Goal: Obtain resource: Download file/media

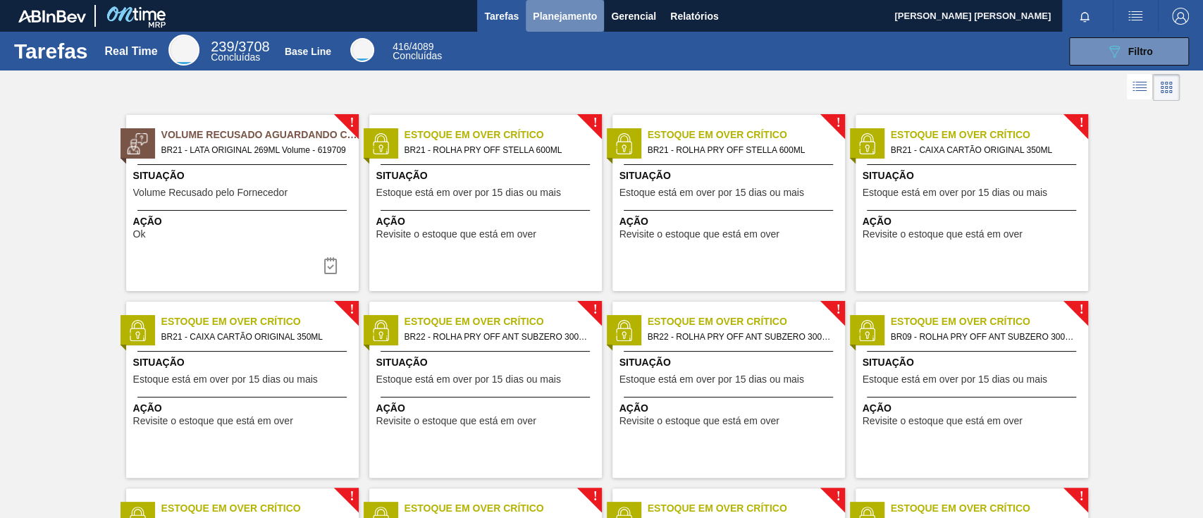
click at [564, 13] on span "Planejamento" at bounding box center [565, 16] width 64 height 17
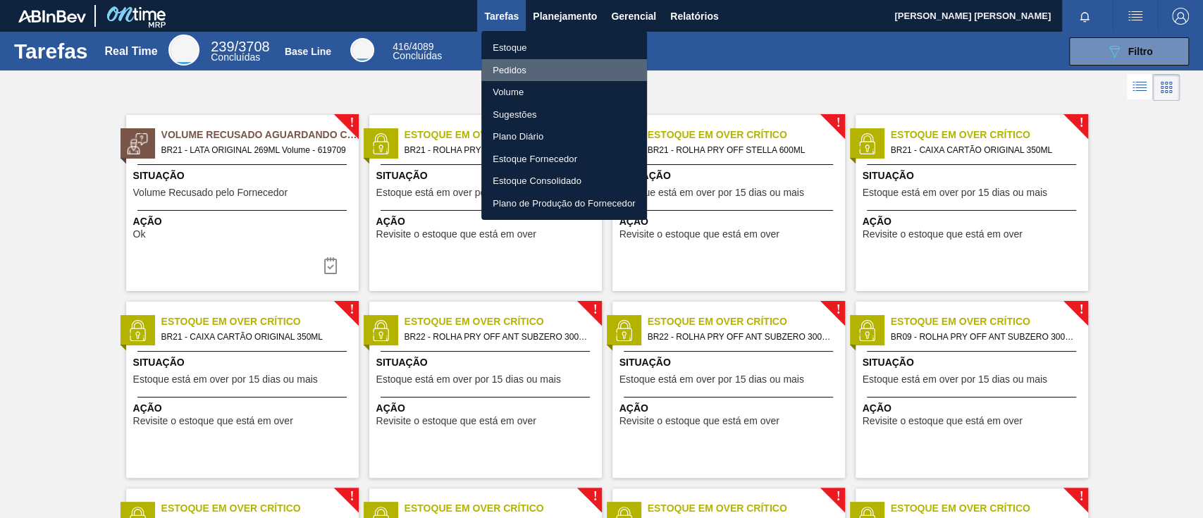
click at [550, 73] on li "Pedidos" at bounding box center [564, 70] width 166 height 23
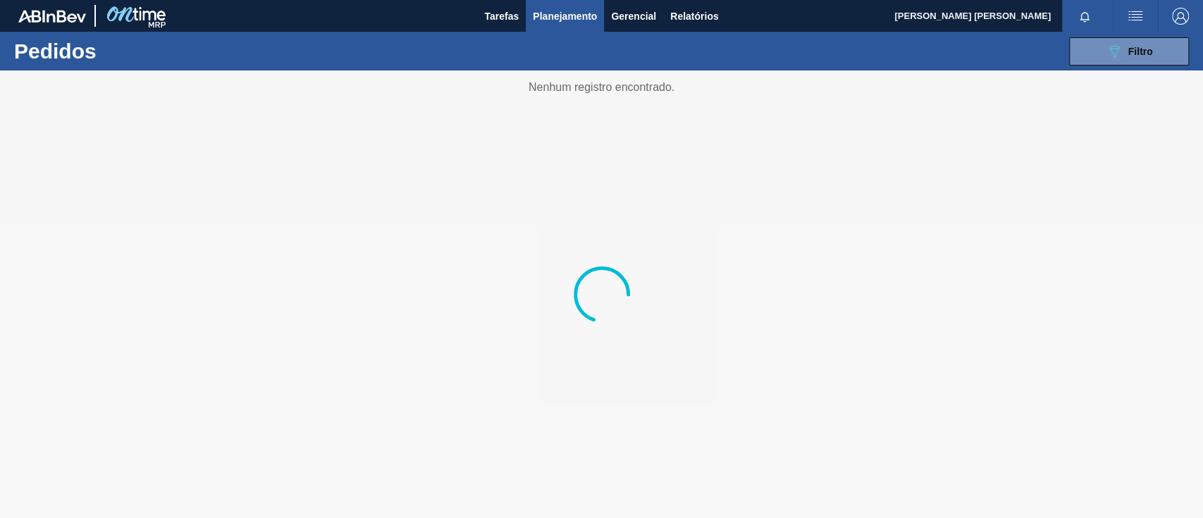
click at [569, 25] on button "Planejamento" at bounding box center [565, 16] width 78 height 32
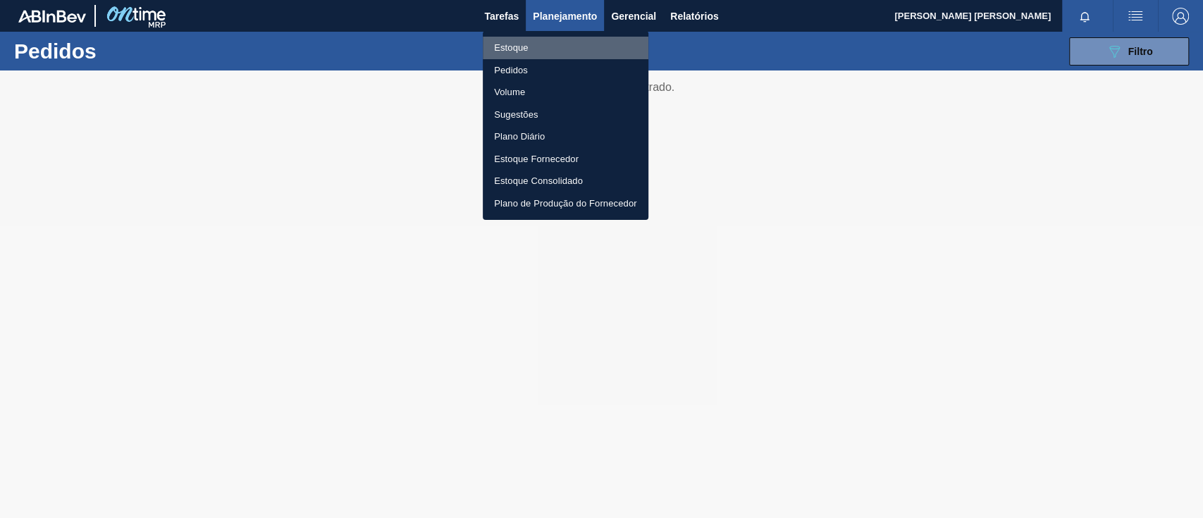
click at [554, 42] on li "Estoque" at bounding box center [566, 48] width 166 height 23
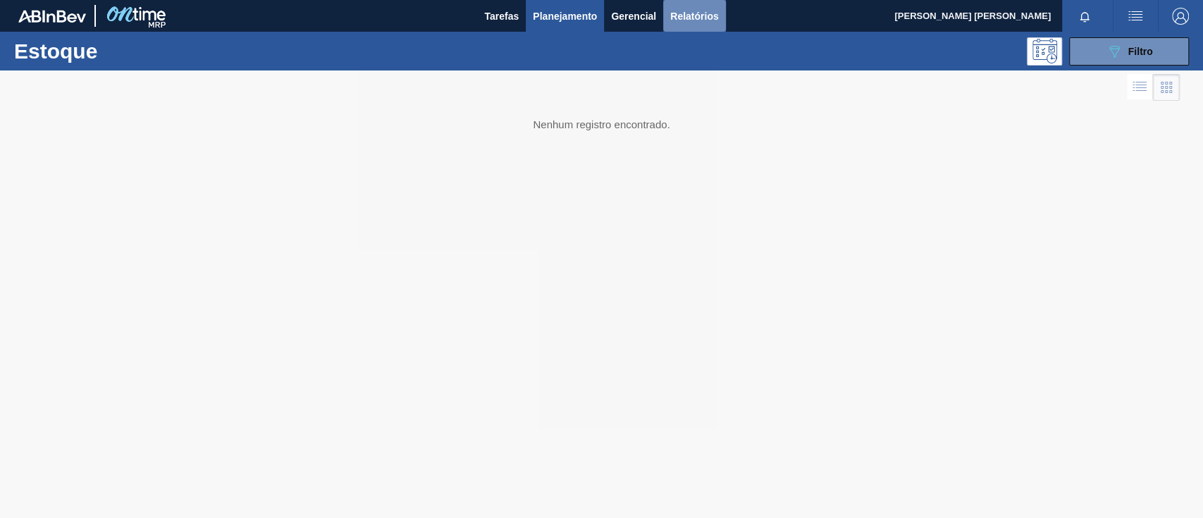
click at [716, 25] on button "Relatórios" at bounding box center [694, 16] width 62 height 32
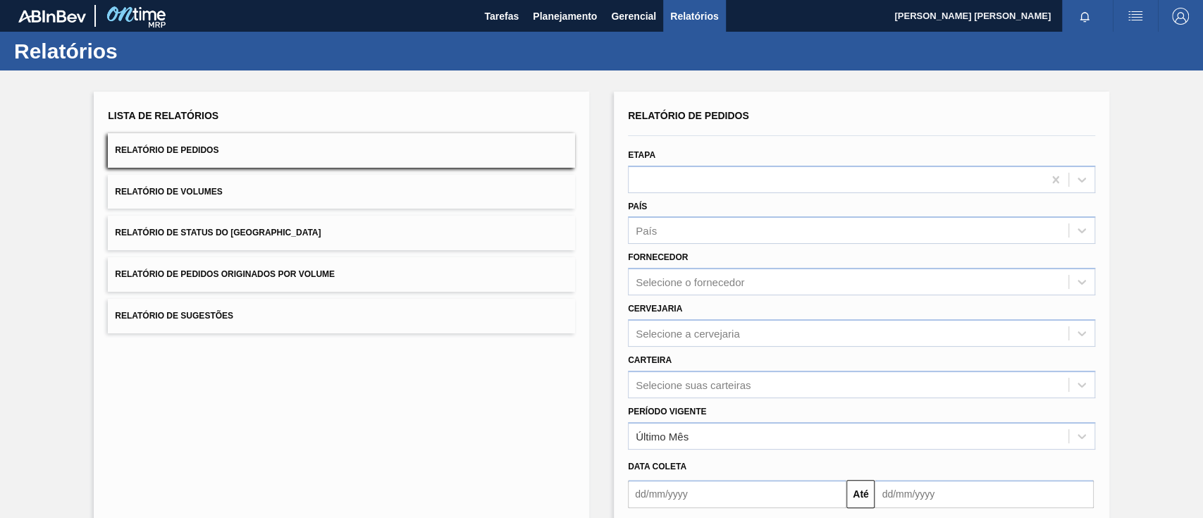
click at [709, 324] on div "Relatório de Pedidos Etapa País País Fornecedor Selecione o fornecedor Cervejar…" at bounding box center [861, 337] width 467 height 462
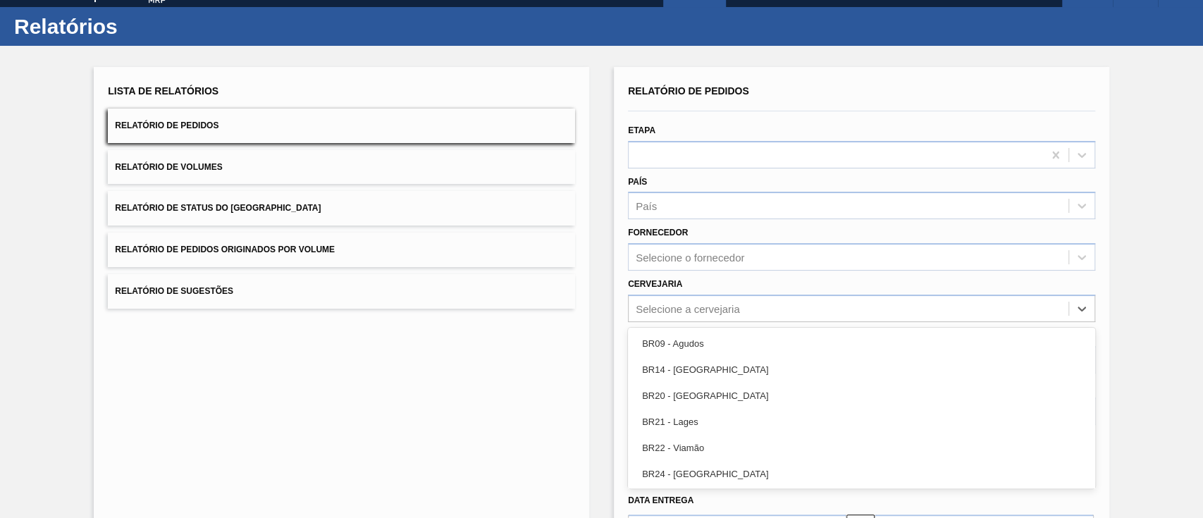
scroll to position [27, 0]
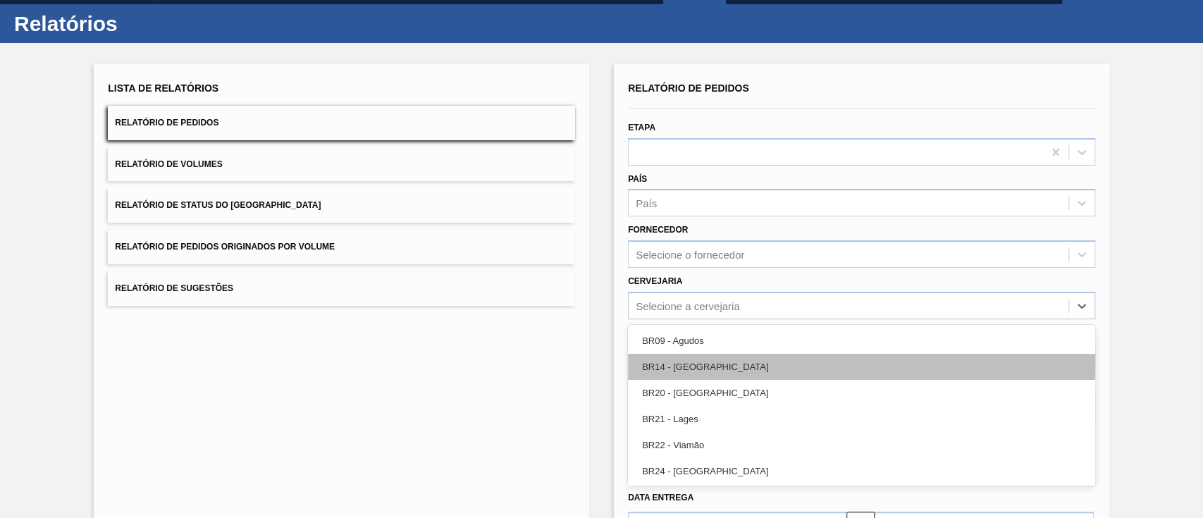
click at [695, 369] on div "BR14 - [GEOGRAPHIC_DATA]" at bounding box center [861, 367] width 467 height 26
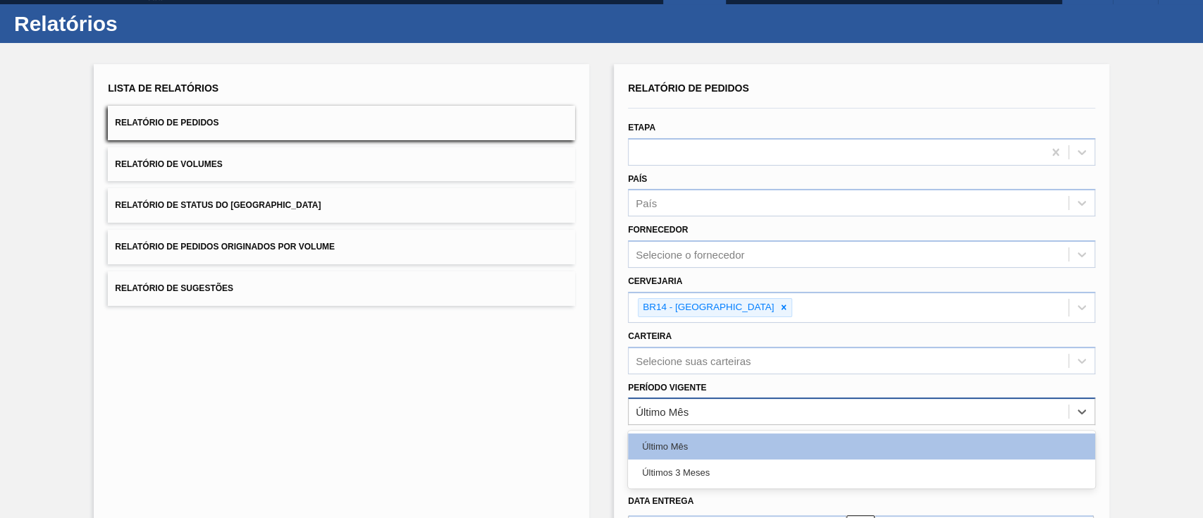
click at [772, 388] on div "Último Mês" at bounding box center [849, 412] width 440 height 20
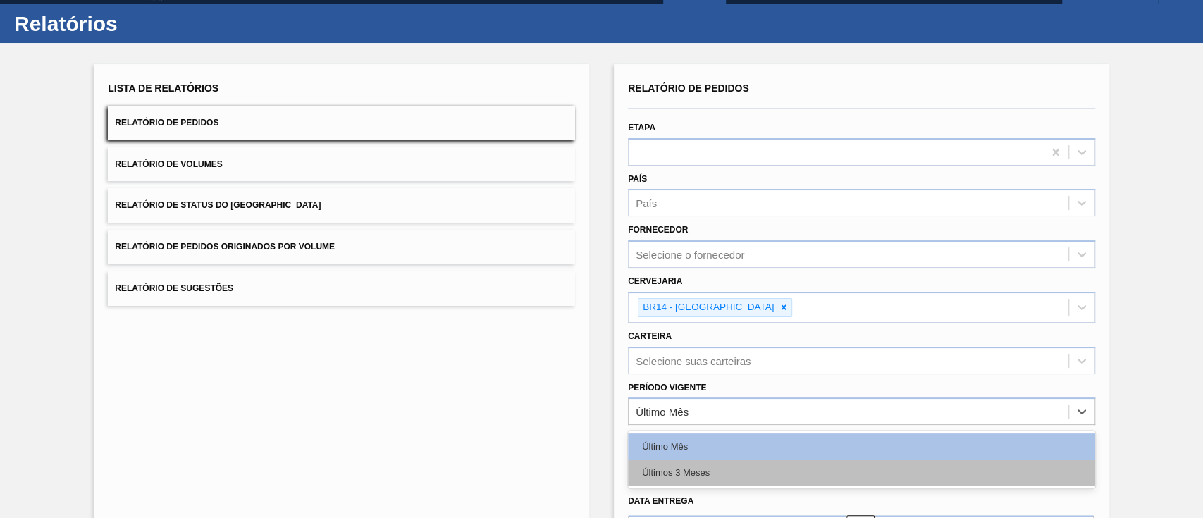
click at [696, 388] on div "Últimos 3 Meses" at bounding box center [861, 472] width 467 height 26
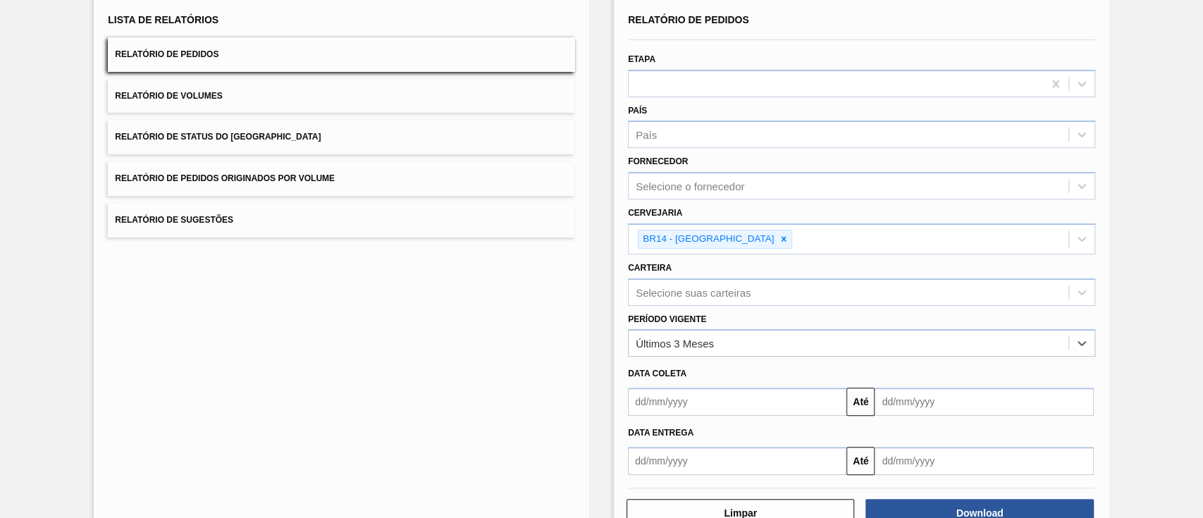
scroll to position [136, 0]
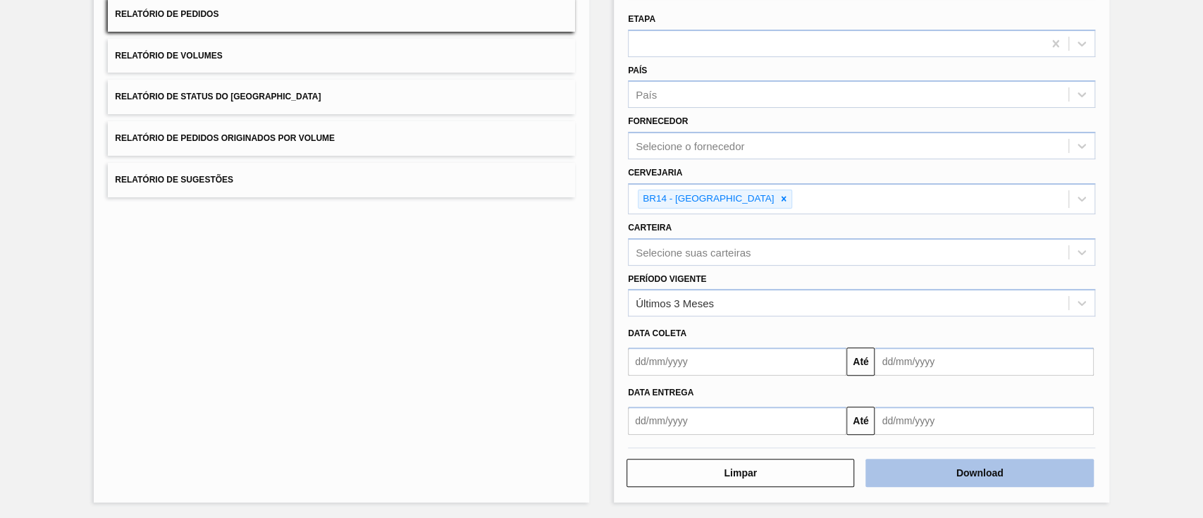
click at [901, 388] on button "Download" at bounding box center [979, 473] width 228 height 28
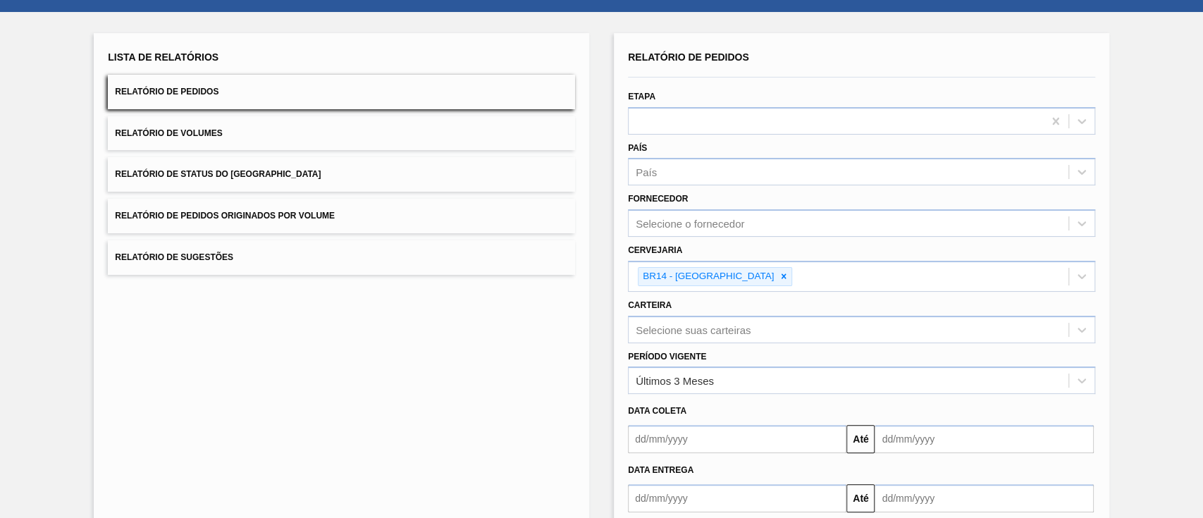
scroll to position [0, 0]
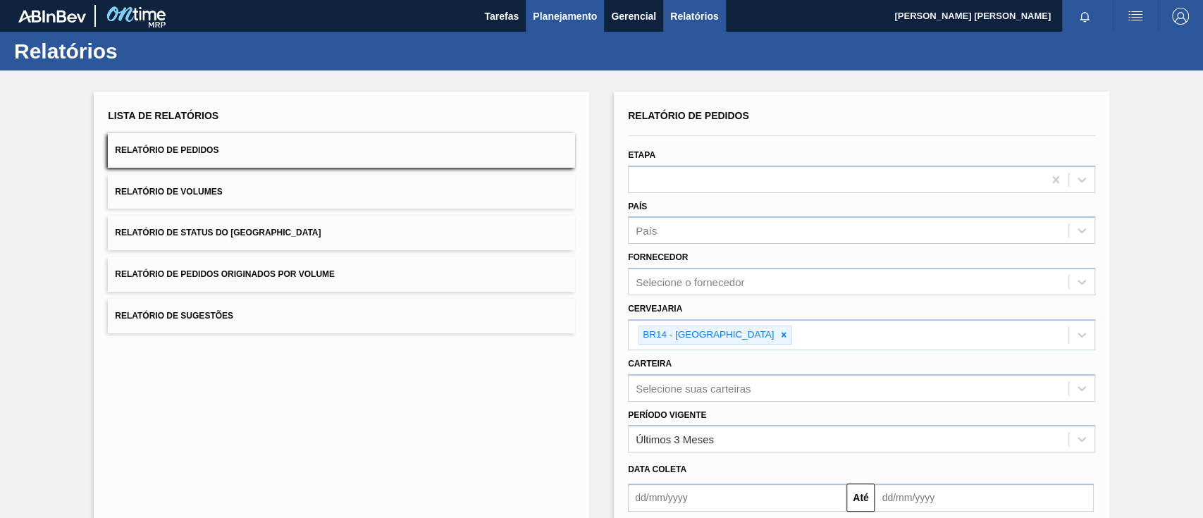
click at [559, 24] on span "Planejamento" at bounding box center [565, 16] width 64 height 17
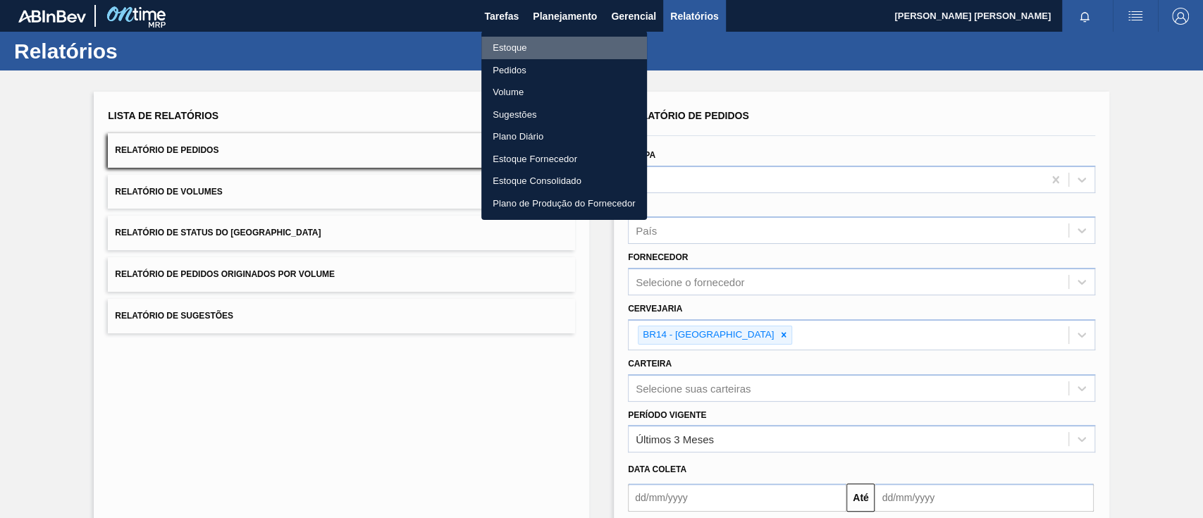
click at [513, 48] on li "Estoque" at bounding box center [564, 48] width 166 height 23
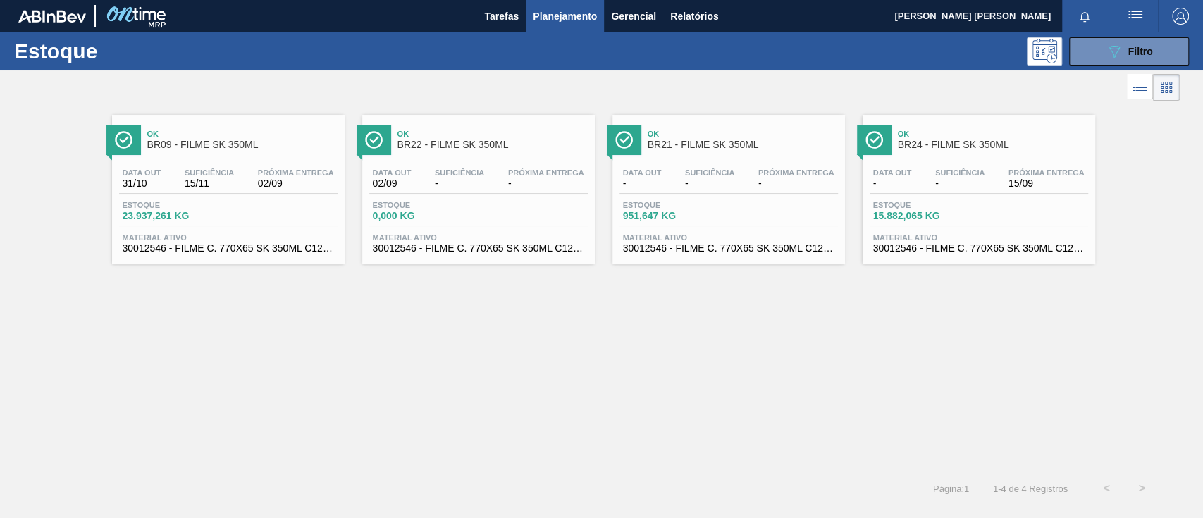
click at [901, 69] on div "Estoque 089F7B8B-B2A5-4AFE-B5C0-19BA573D28AC Filtro" at bounding box center [601, 51] width 1203 height 39
click at [901, 61] on button "089F7B8B-B2A5-4AFE-B5C0-19BA573D28AC Filtro" at bounding box center [1129, 51] width 120 height 28
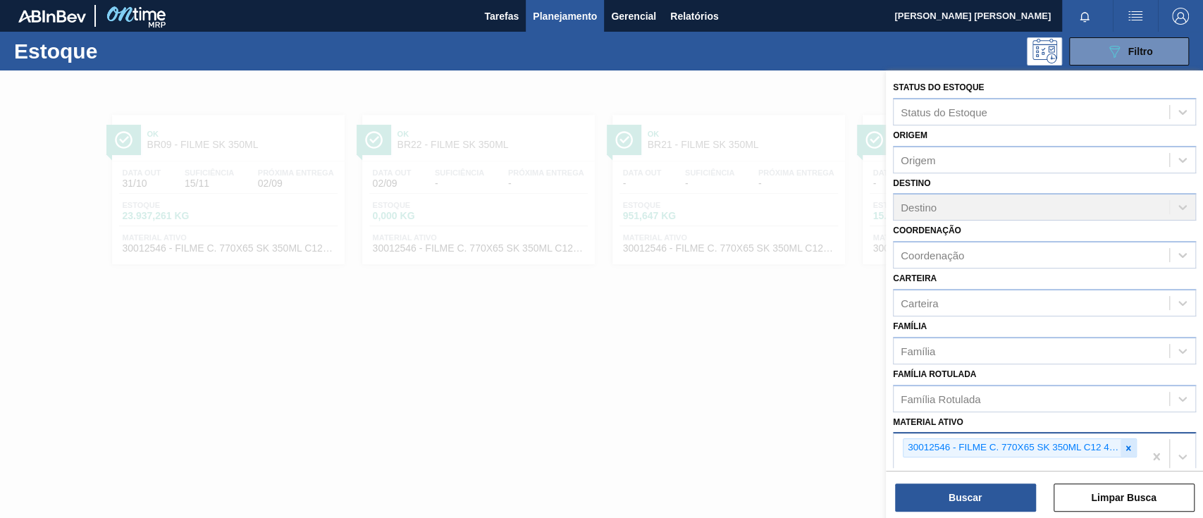
click at [901, 388] on icon at bounding box center [1128, 448] width 10 height 10
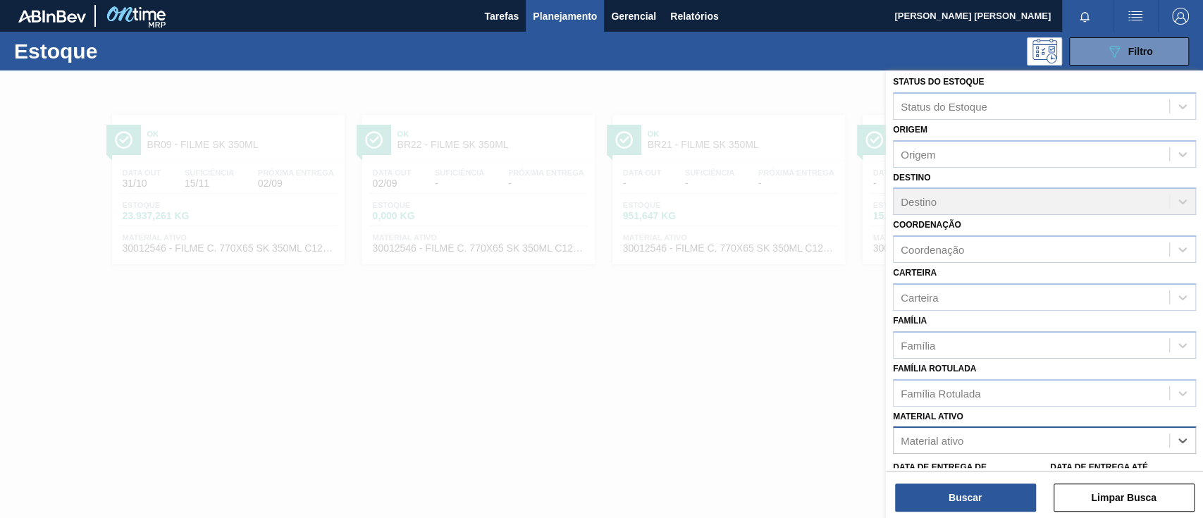
paste ativo "30030679"
type ativo "30030679"
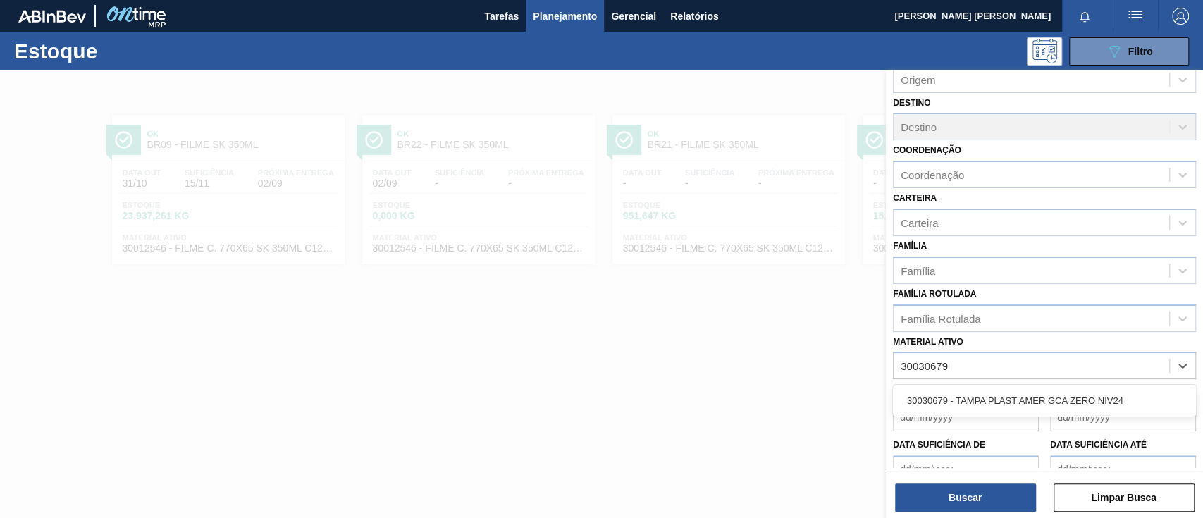
scroll to position [152, 0]
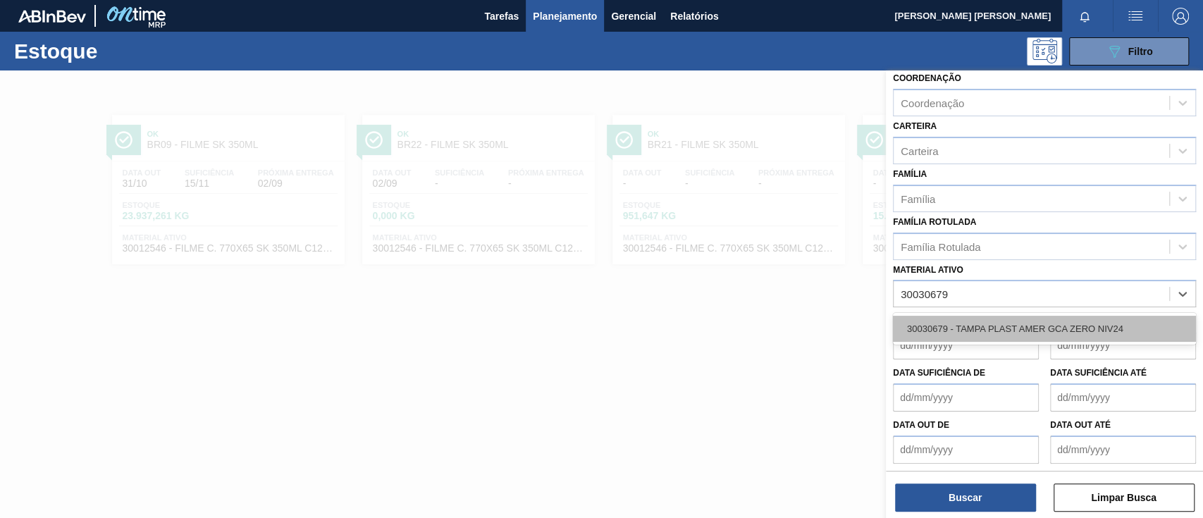
click at [901, 318] on div "30030679 - TAMPA PLAST AMER GCA ZERO NIV24" at bounding box center [1044, 329] width 303 height 26
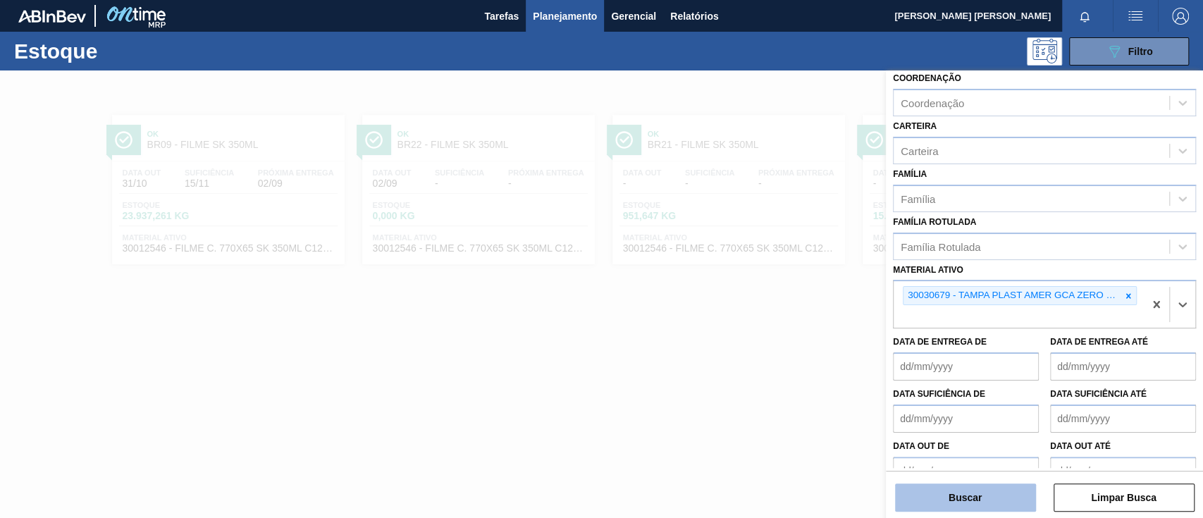
click at [901, 388] on button "Buscar" at bounding box center [965, 497] width 141 height 28
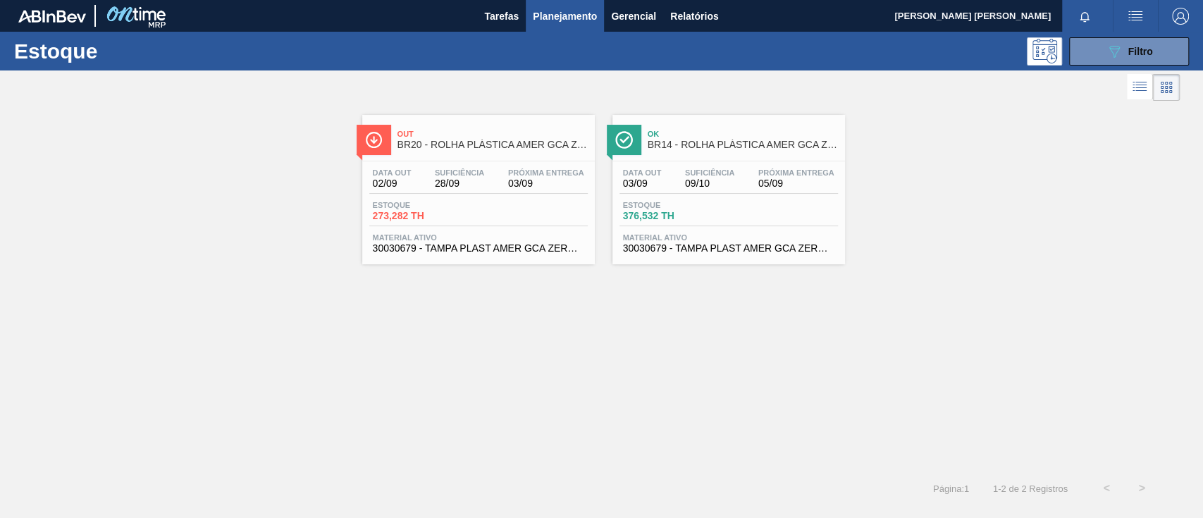
click at [726, 140] on span "BR14 - ROLHA PLÁSTICA AMER GCA ZERO SHORT" at bounding box center [743, 145] width 190 height 11
